Goal: Check status

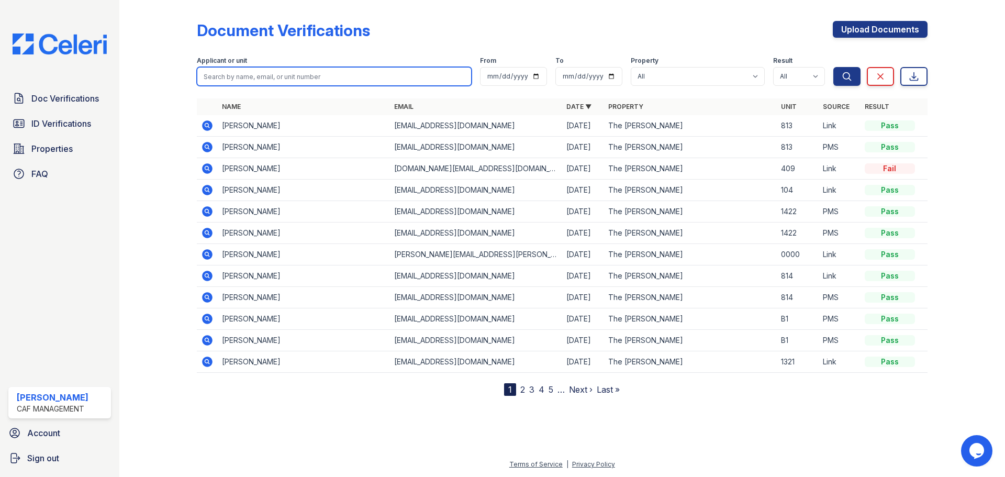
click at [261, 84] on input "search" at bounding box center [334, 76] width 275 height 19
type input "jayla clark"
click at [833, 67] on button "Search" at bounding box center [846, 76] width 27 height 19
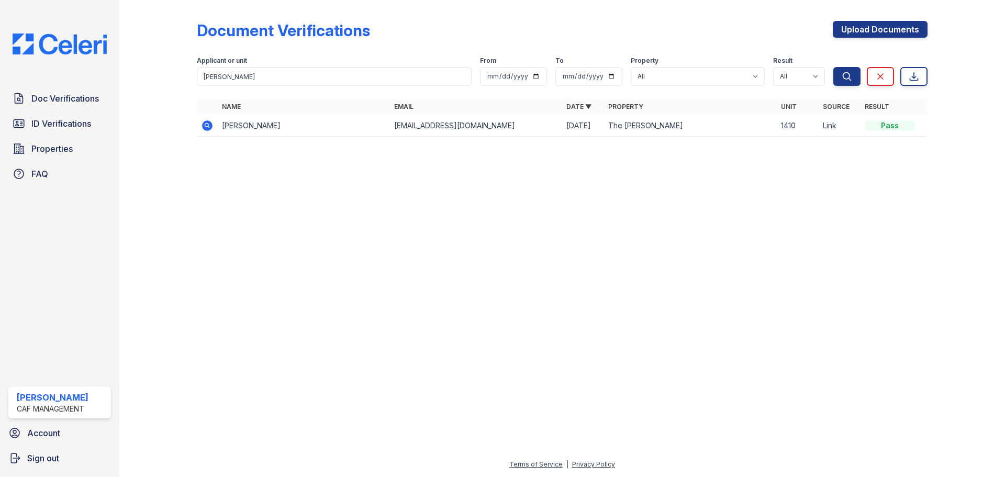
click at [213, 126] on icon at bounding box center [207, 125] width 13 height 13
